Goal: Find specific fact: Find contact information

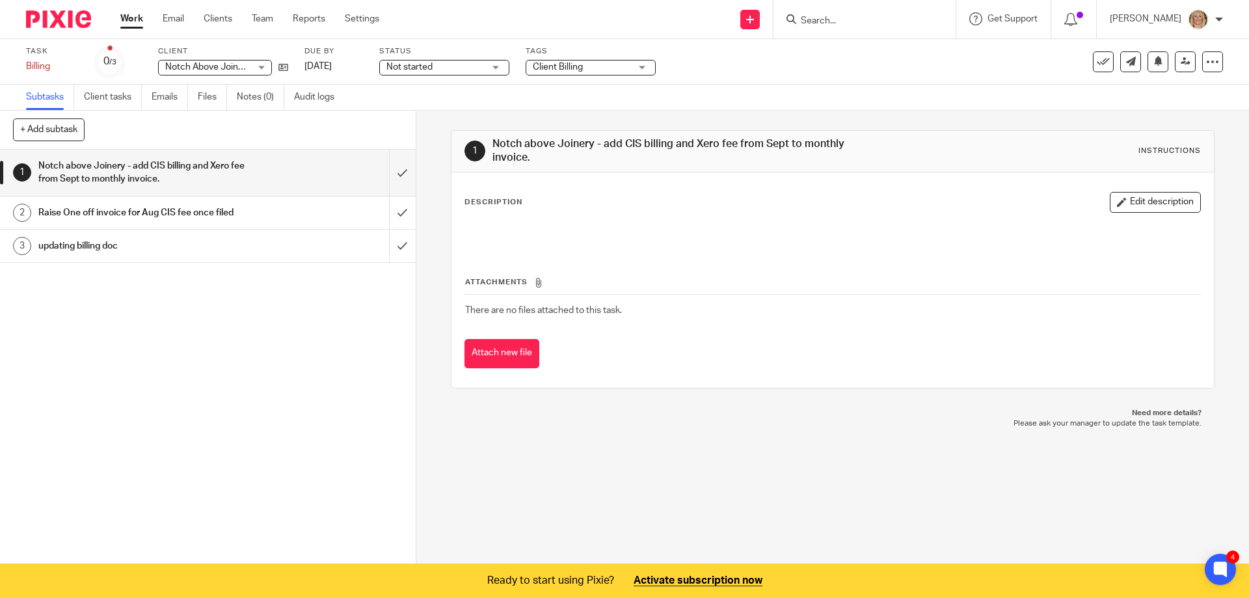
click at [849, 18] on input "Search" at bounding box center [857, 22] width 117 height 12
type input "[PERSON_NAME]"
click button "submit" at bounding box center [0, 0] width 0 height 0
click at [878, 44] on link at bounding box center [877, 51] width 161 height 20
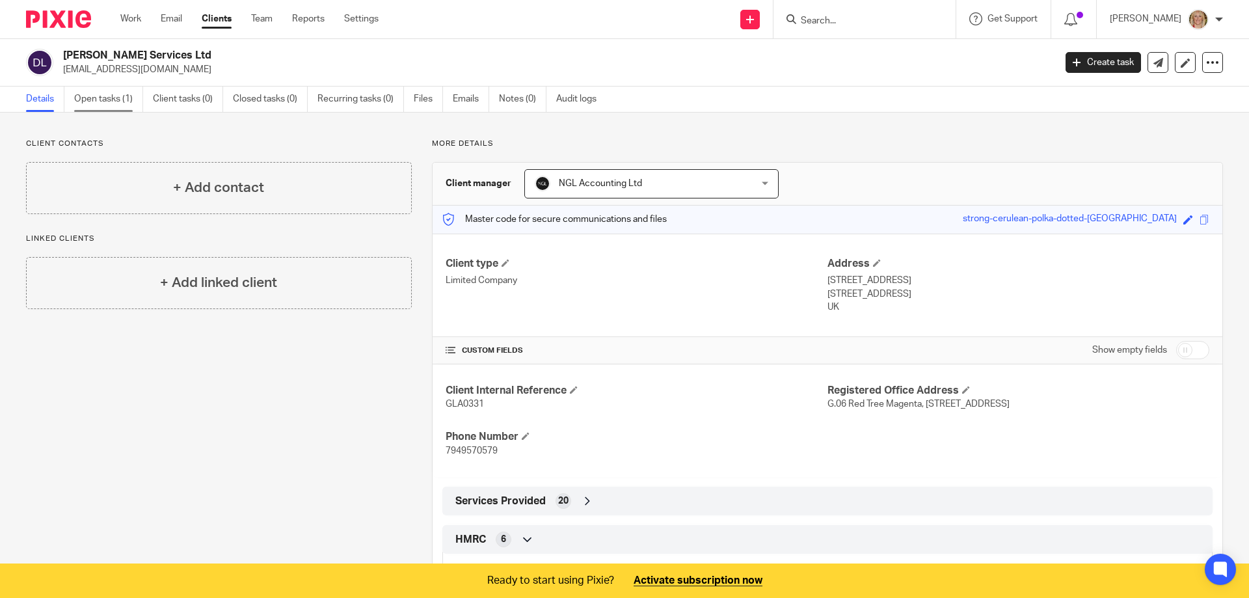
click at [118, 100] on link "Open tasks (1)" at bounding box center [108, 99] width 69 height 25
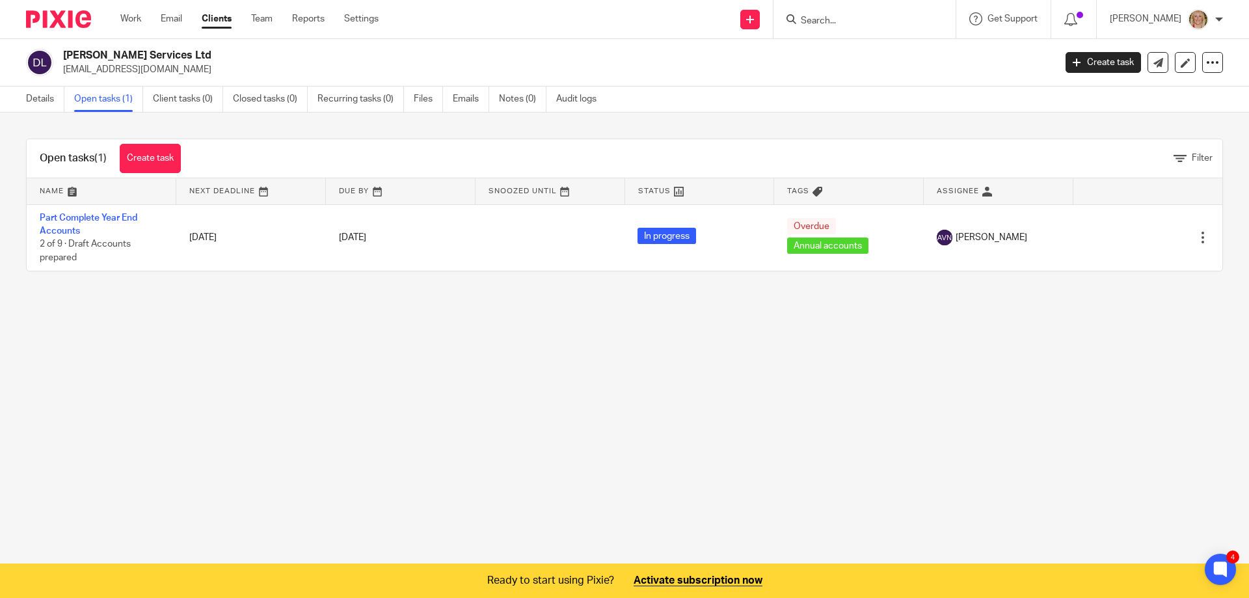
drag, startPoint x: 159, startPoint y: 70, endPoint x: 77, endPoint y: 68, distance: 81.3
click at [64, 65] on p "rydomc84@yahoo.com" at bounding box center [554, 69] width 983 height 13
copy p "rydomc84@yahoo.com"
